Goal: Find specific page/section: Find specific page/section

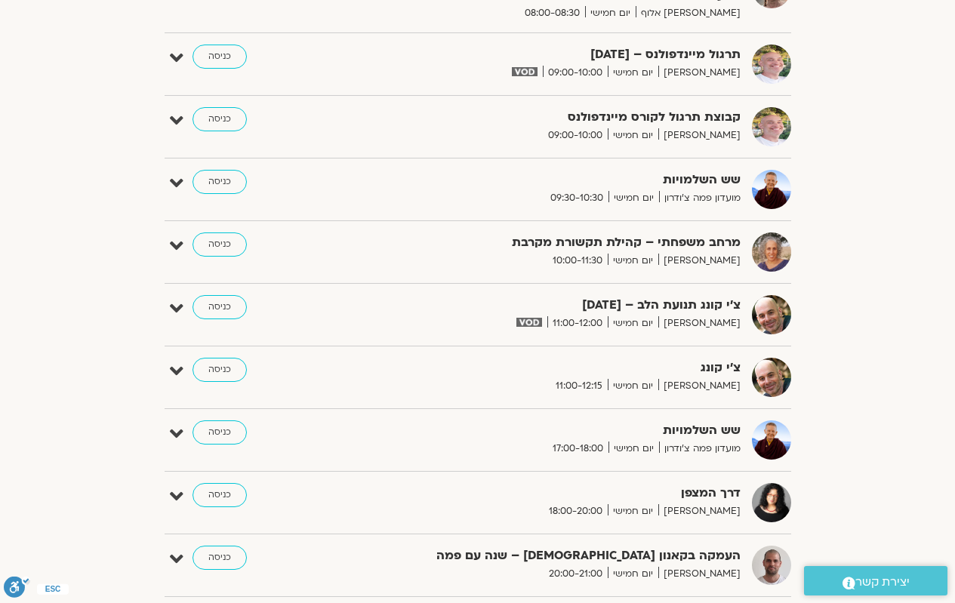
scroll to position [875, 0]
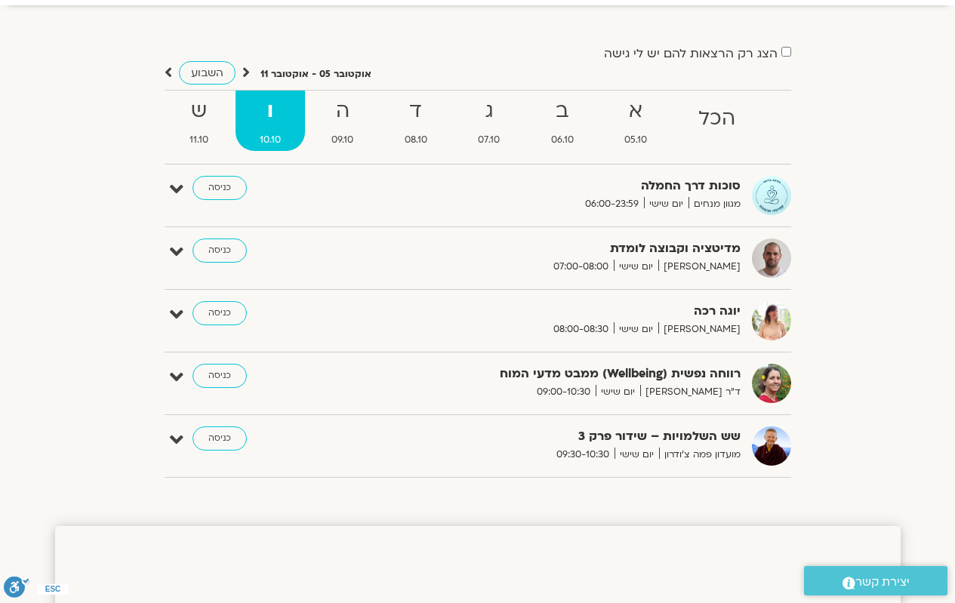
scroll to position [151, 0]
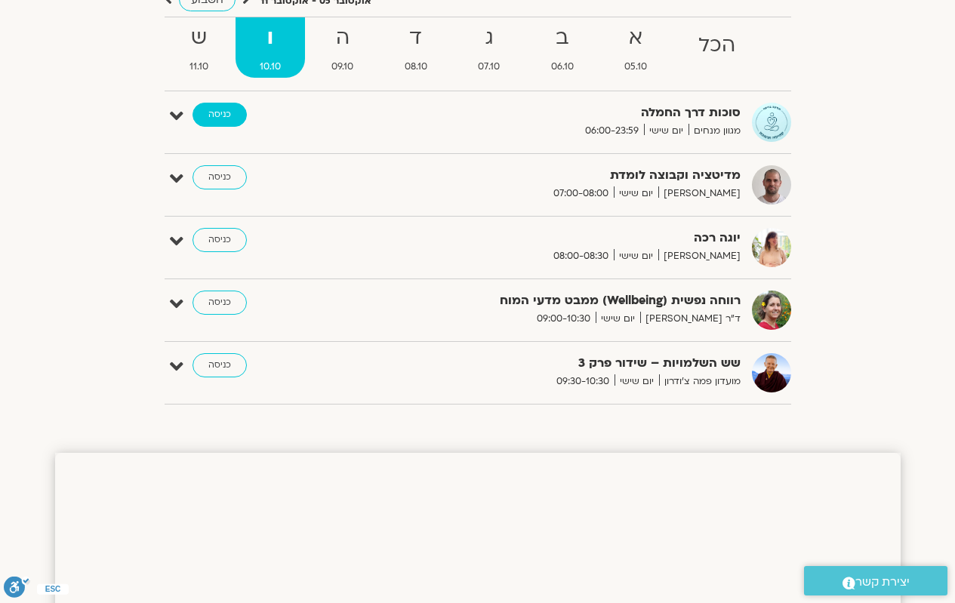
click at [227, 120] on link "כניסה" at bounding box center [220, 115] width 54 height 24
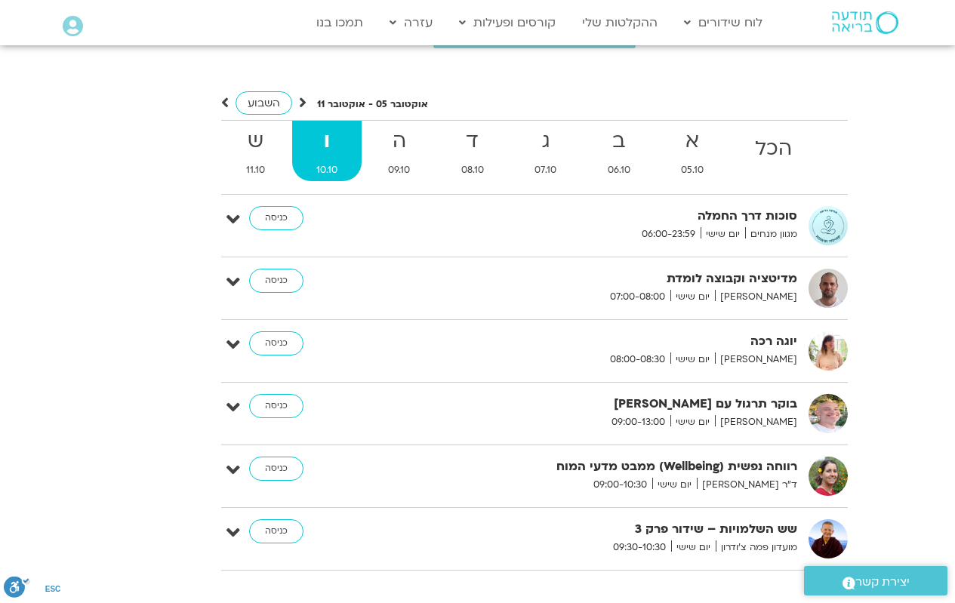
scroll to position [3141, 0]
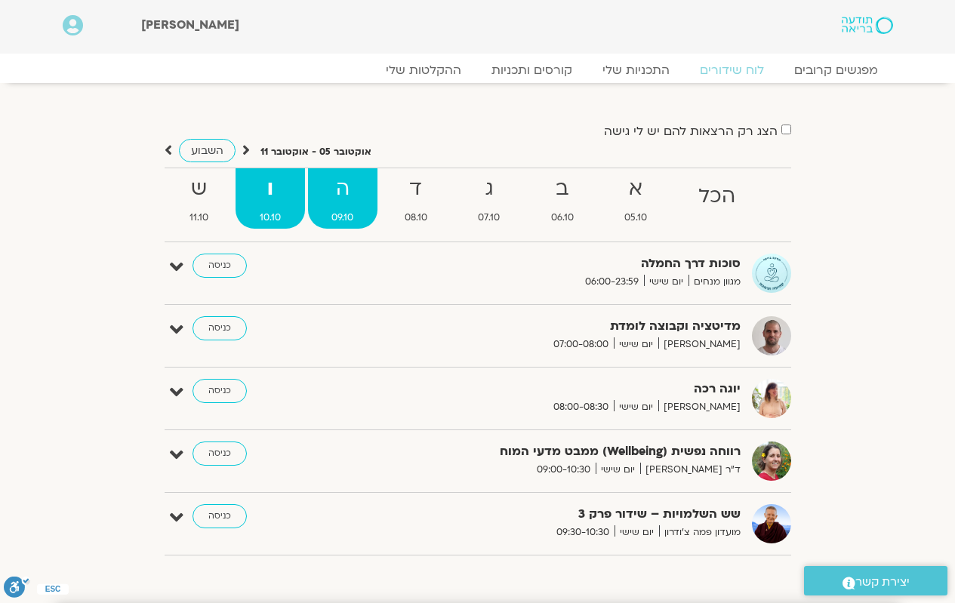
drag, startPoint x: 276, startPoint y: 227, endPoint x: 368, endPoint y: 211, distance: 92.8
click at [368, 211] on span "09.10" at bounding box center [343, 218] width 70 height 16
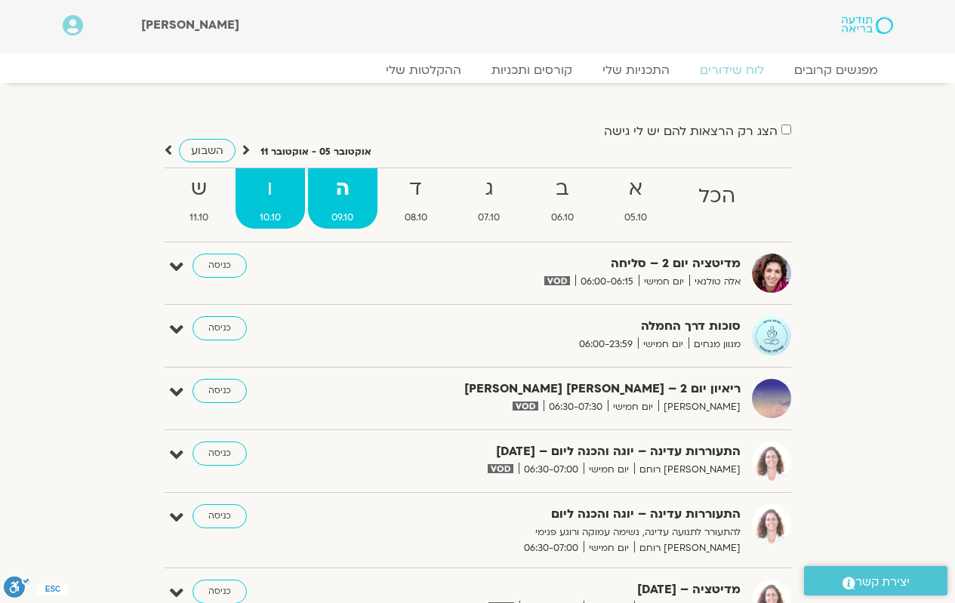
click at [267, 205] on strong "ו" at bounding box center [270, 189] width 69 height 34
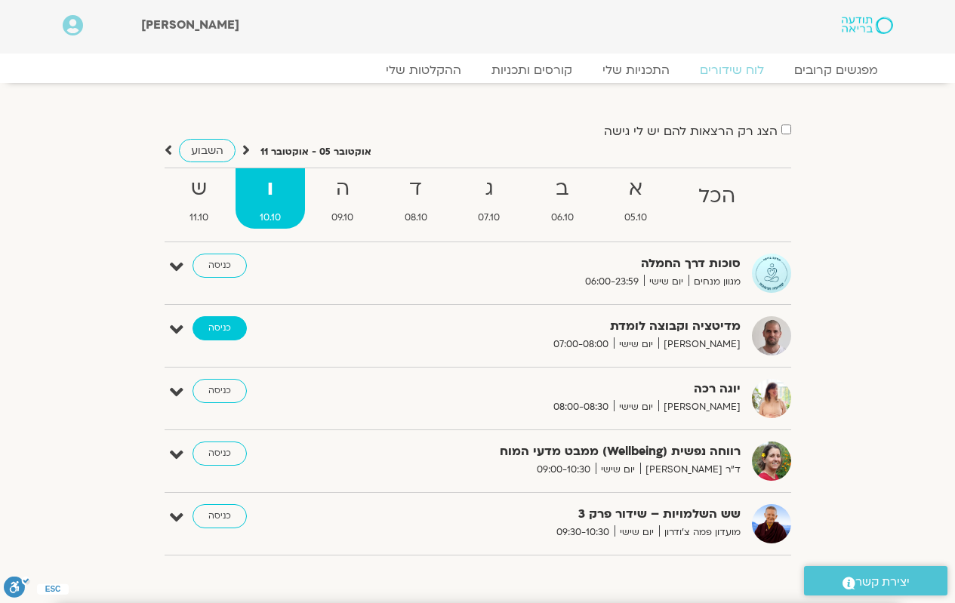
click at [228, 326] on link "כניסה" at bounding box center [220, 328] width 54 height 24
